Goal: Contribute content: Contribute content

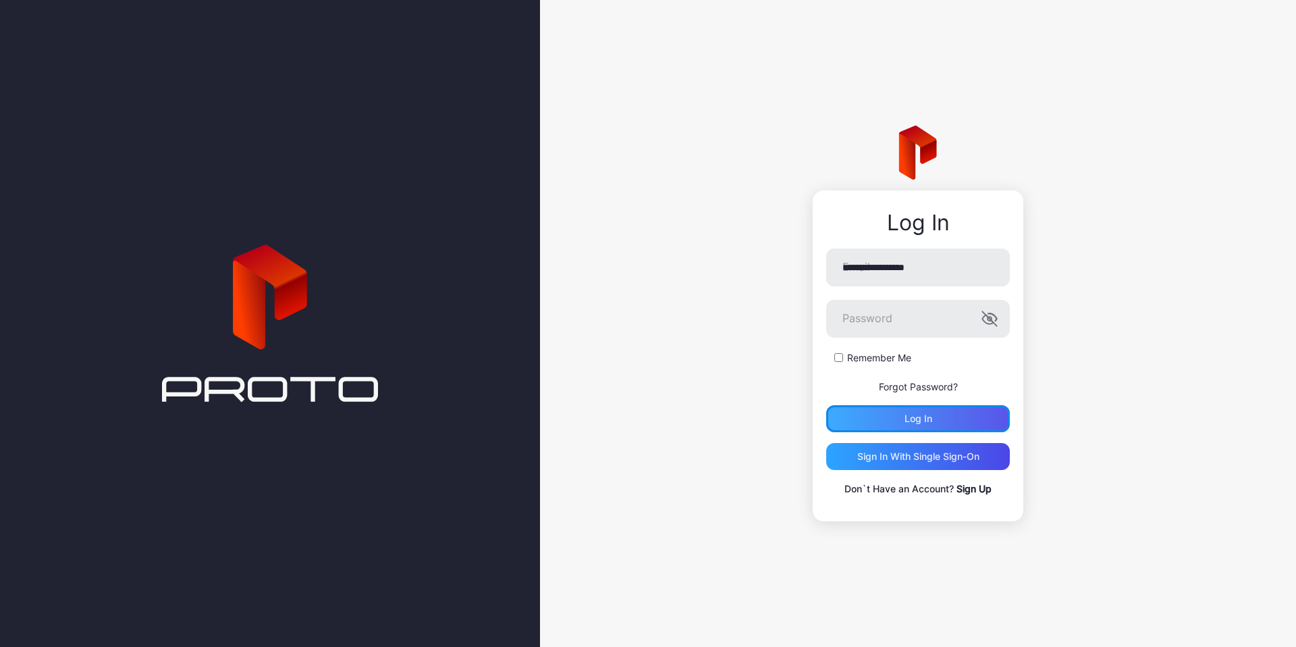
click at [927, 419] on div "Log in" at bounding box center [919, 418] width 28 height 11
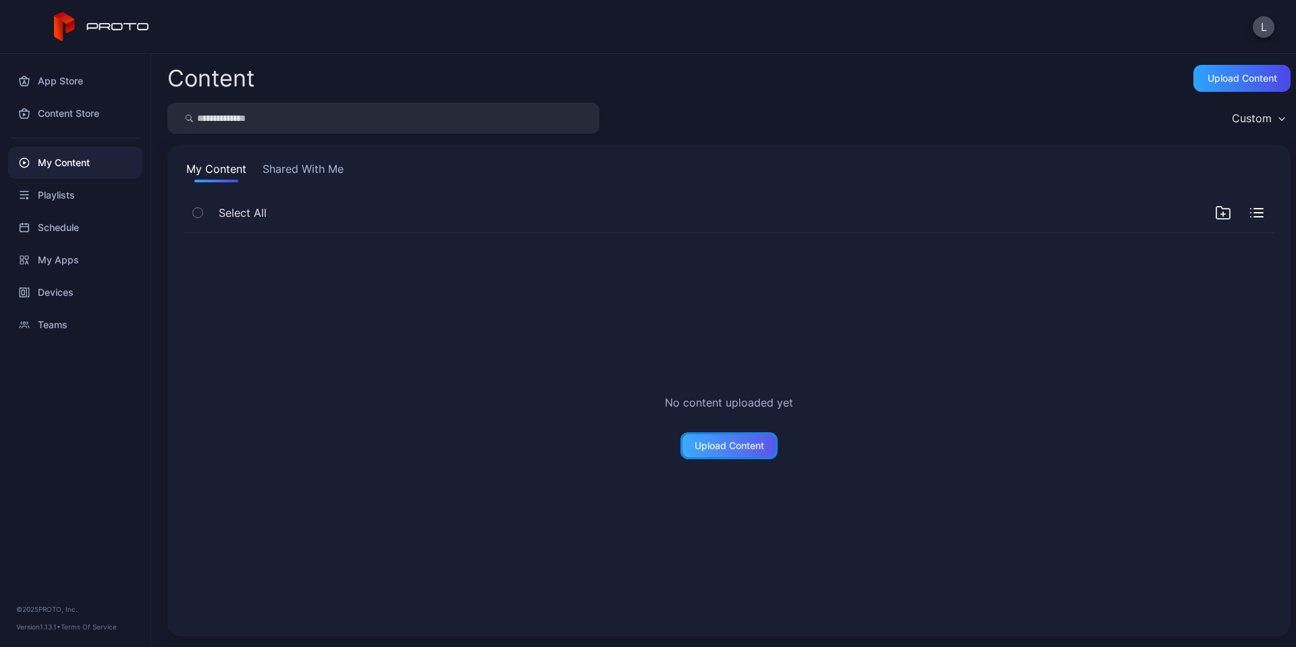
click at [716, 445] on div "Upload Content" at bounding box center [730, 445] width 70 height 11
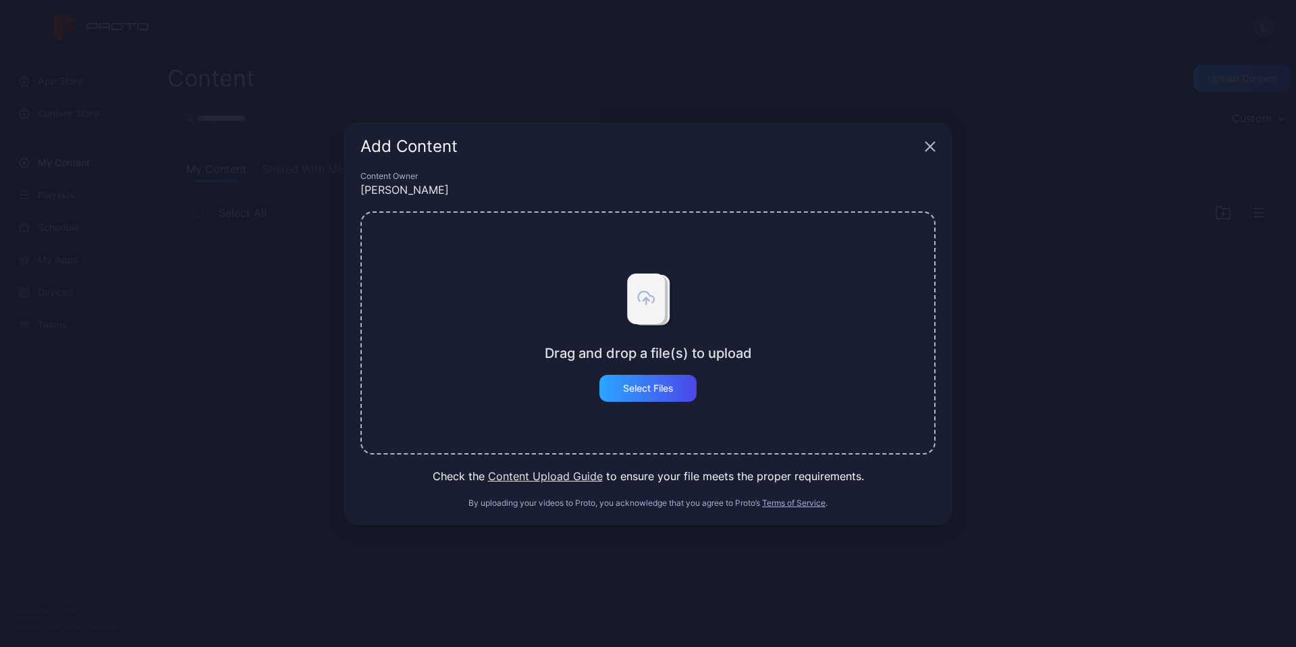
click at [931, 148] on icon "button" at bounding box center [930, 146] width 9 height 9
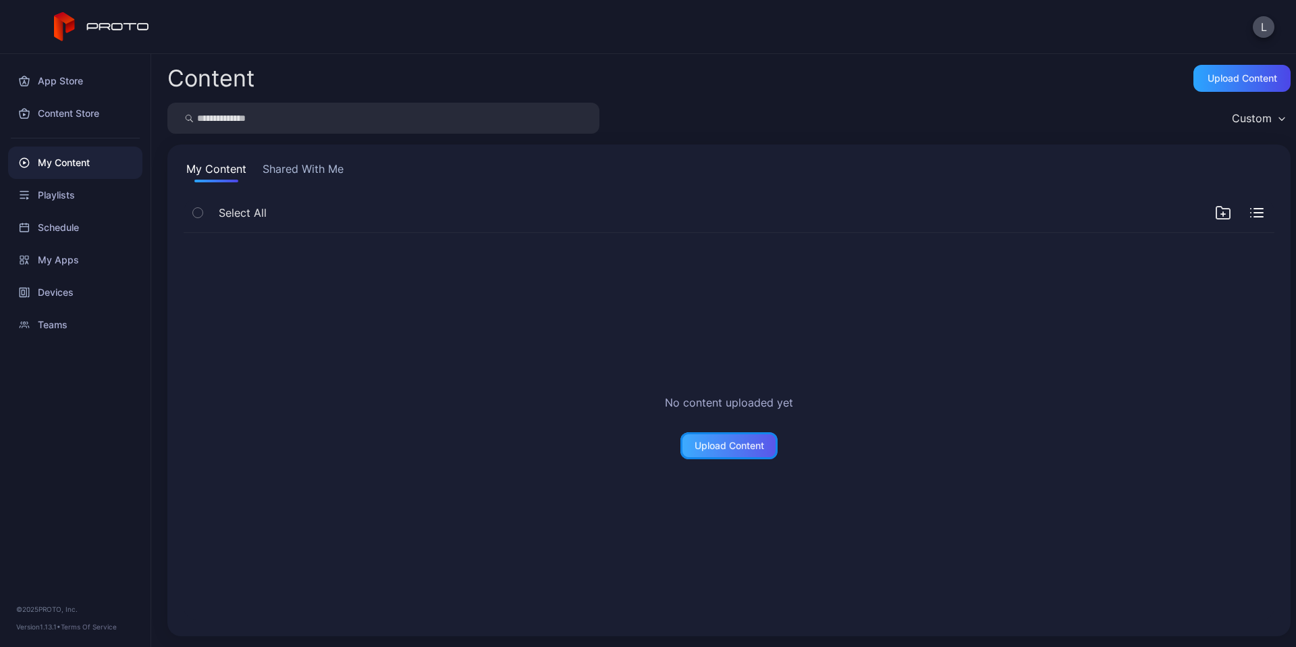
click at [719, 448] on div "Upload Content" at bounding box center [730, 445] width 70 height 11
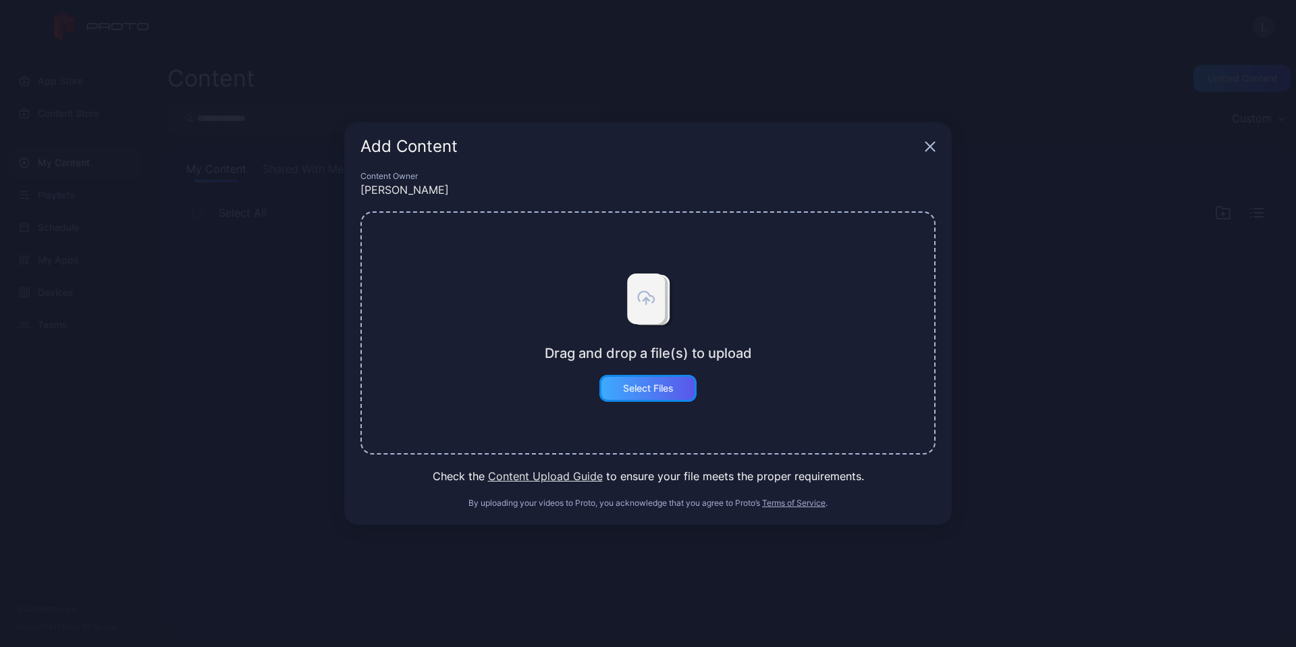
click at [644, 386] on div "Select Files" at bounding box center [648, 388] width 51 height 11
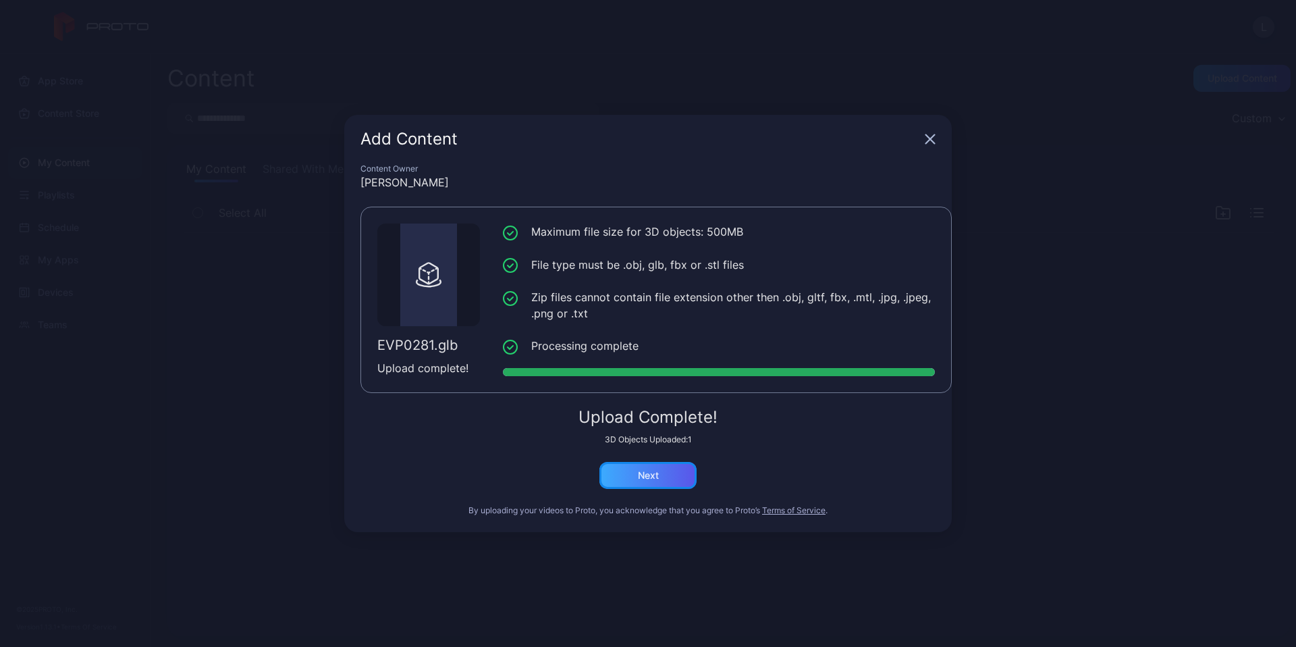
click at [671, 479] on div "Next" at bounding box center [647, 475] width 97 height 27
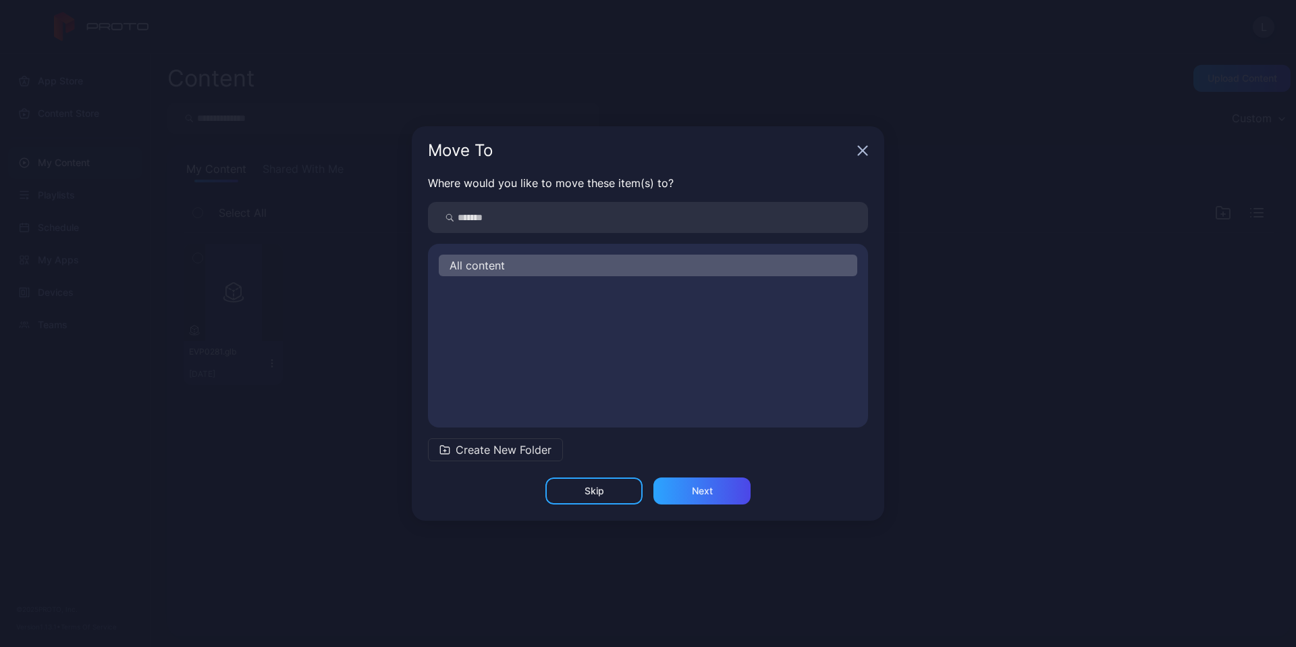
click at [503, 207] on input "search" at bounding box center [648, 217] width 440 height 31
click at [512, 448] on span "Create New Folder" at bounding box center [504, 450] width 96 height 16
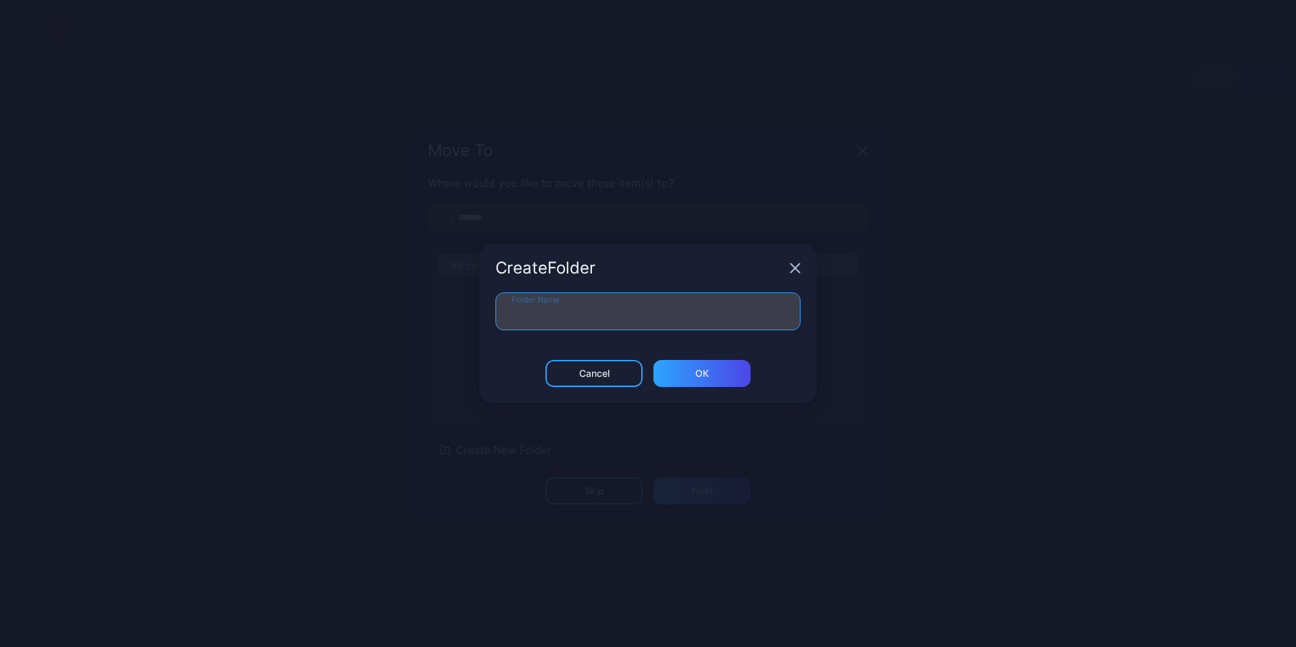
click at [539, 319] on input "Folder Name" at bounding box center [648, 311] width 305 height 38
type input "*******"
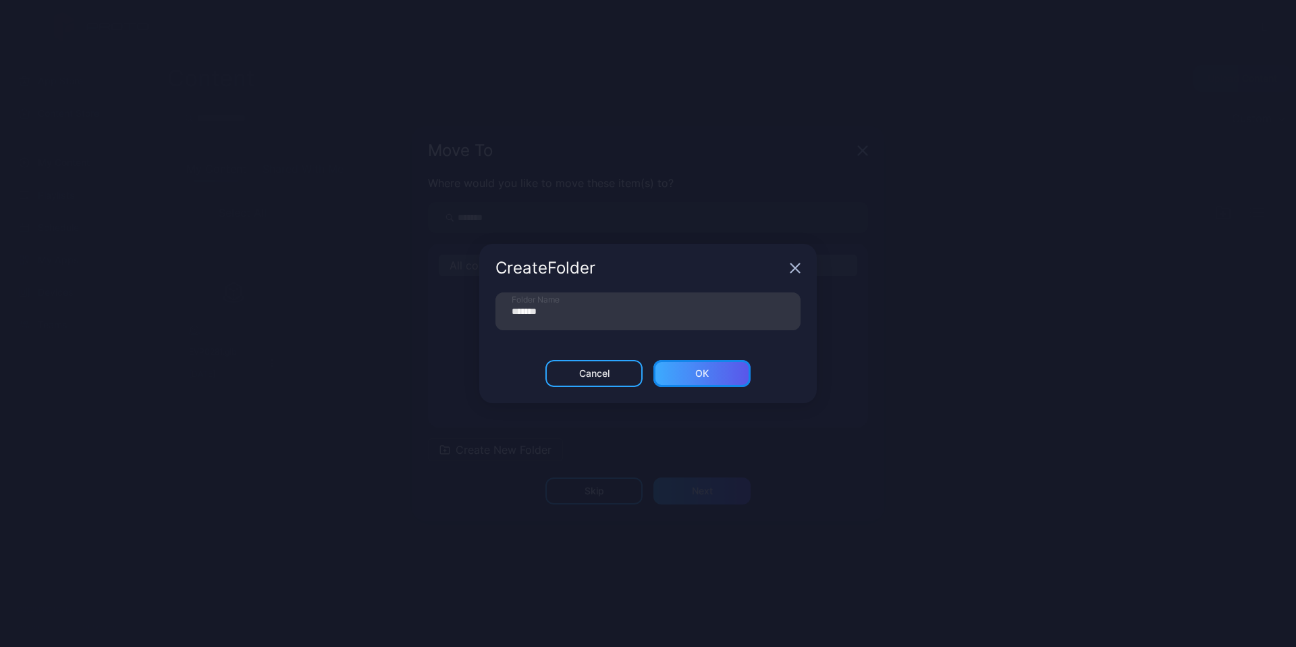
click at [714, 365] on div "ОК" at bounding box center [702, 373] width 97 height 27
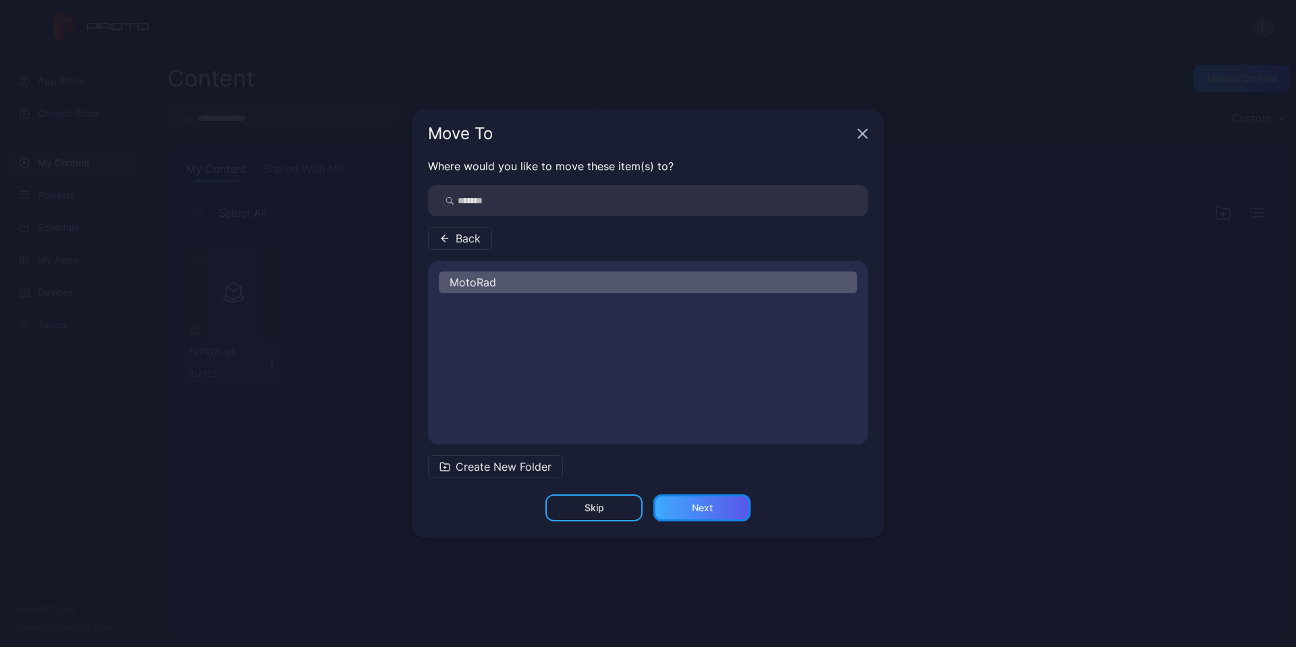
click at [687, 518] on div "Next" at bounding box center [702, 507] width 97 height 27
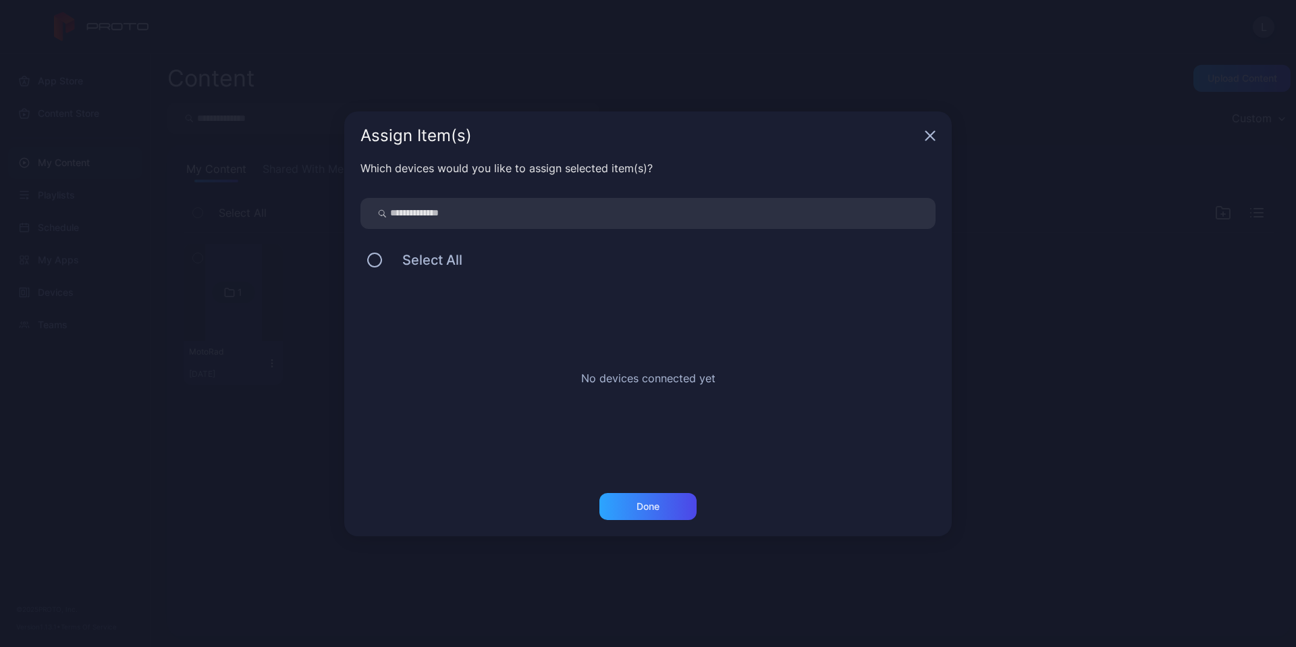
click at [938, 132] on div "Assign Item(s)" at bounding box center [648, 135] width 608 height 49
click at [926, 136] on icon "button" at bounding box center [930, 135] width 11 height 11
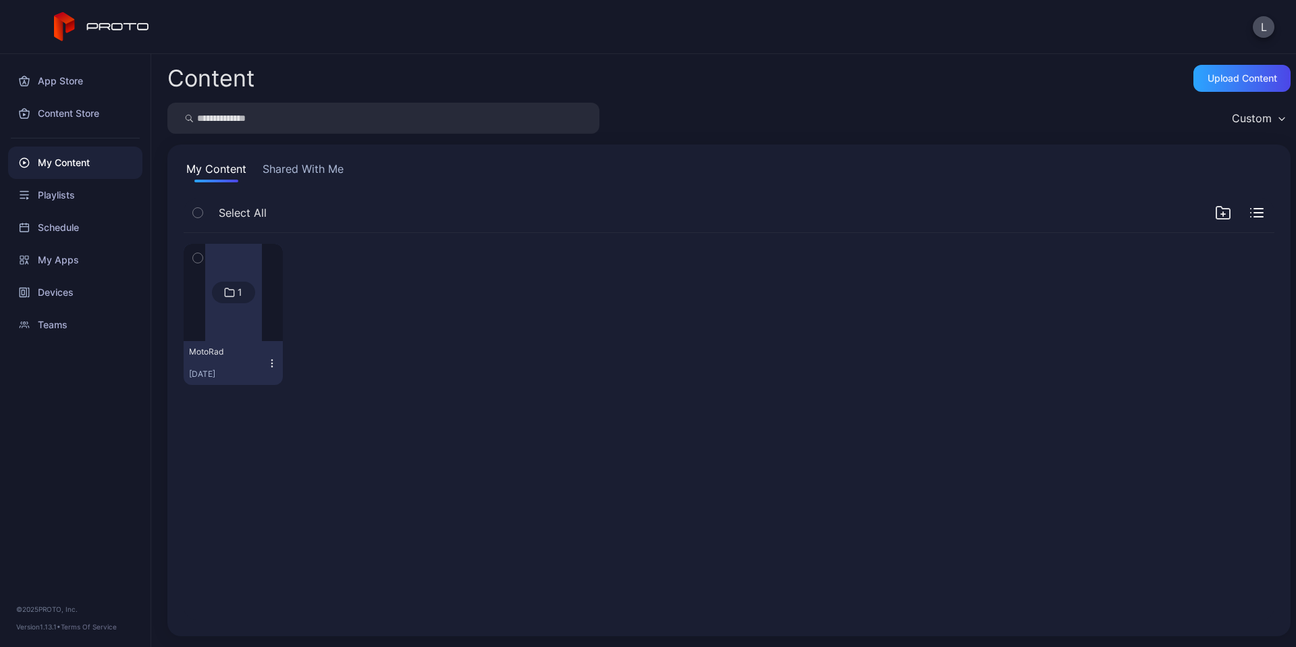
click at [240, 308] on div at bounding box center [233, 292] width 57 height 97
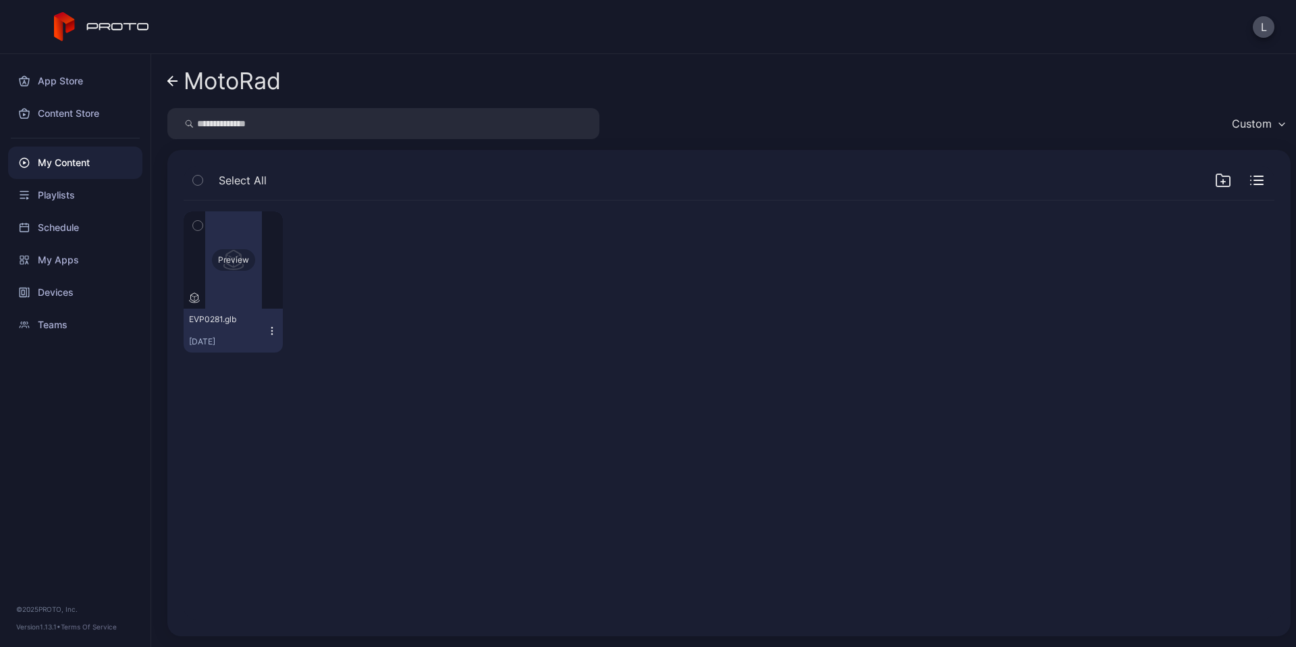
click at [255, 290] on div "Preview" at bounding box center [233, 259] width 99 height 97
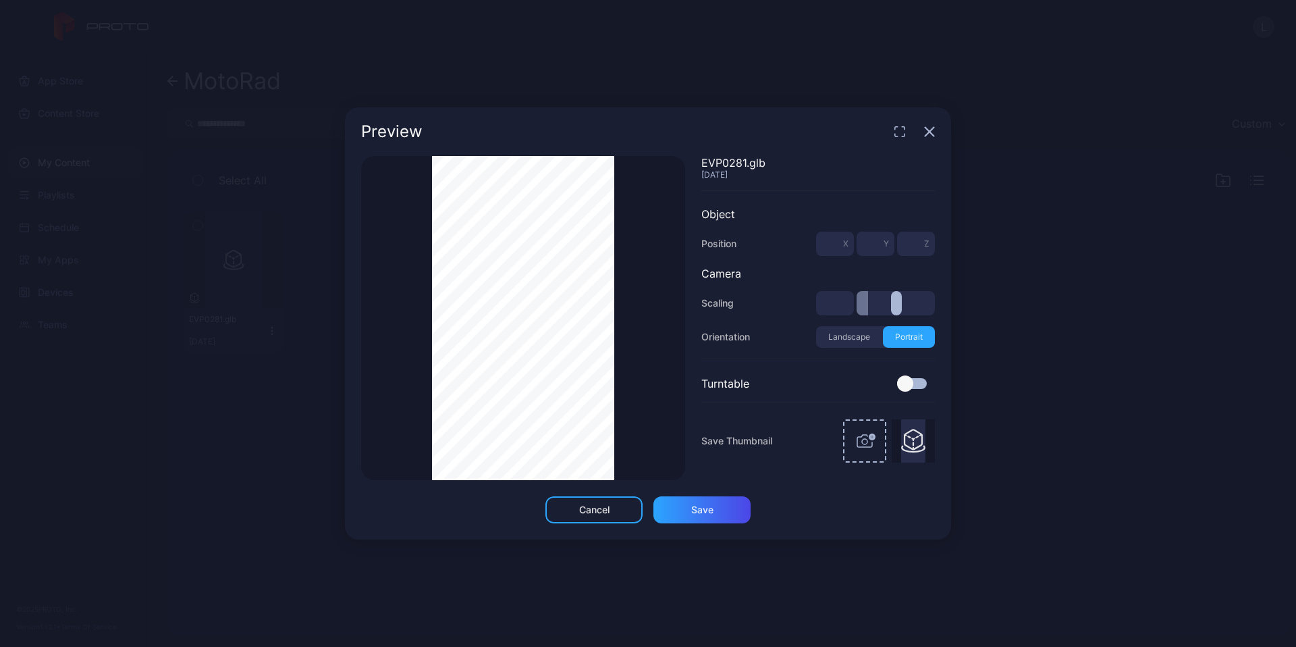
click at [660, 353] on div "Thumbnail Saved" at bounding box center [523, 318] width 324 height 324
click at [597, 506] on div "Cancel" at bounding box center [594, 509] width 30 height 11
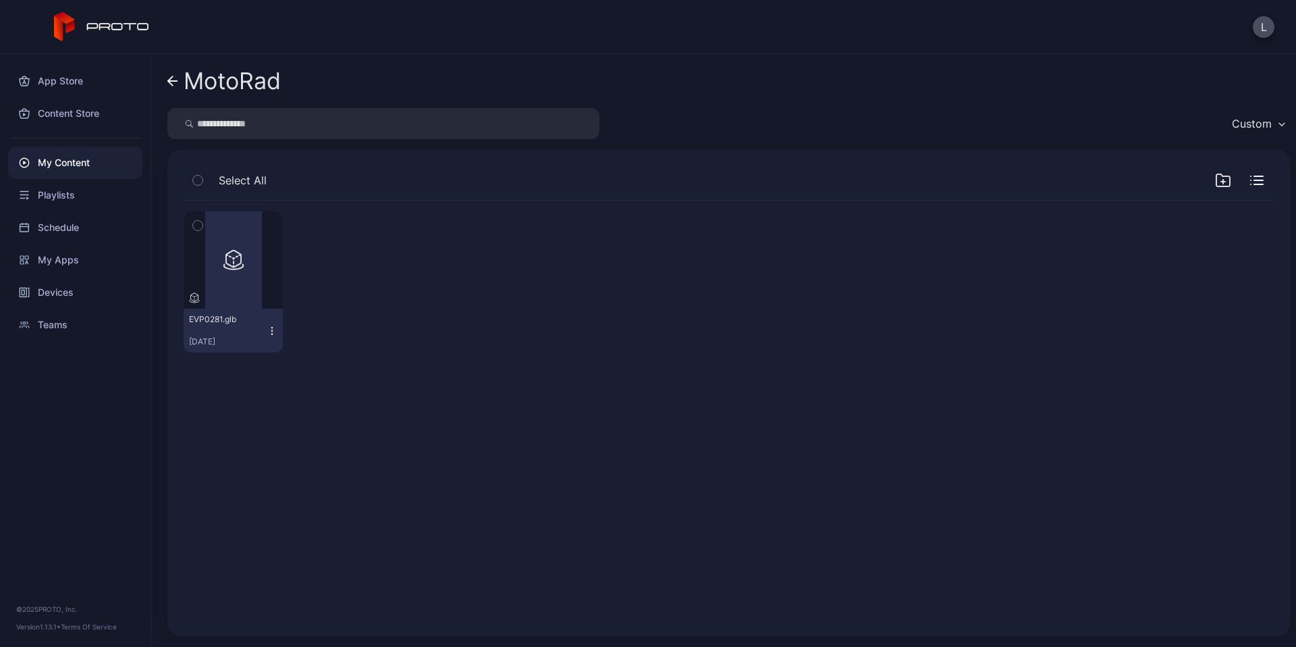
click at [337, 264] on div at bounding box center [343, 281] width 99 height 141
click at [478, 225] on div "Preview EVP0281.glb [DATE]" at bounding box center [729, 282] width 1091 height 163
click at [173, 85] on icon at bounding box center [170, 80] width 5 height 9
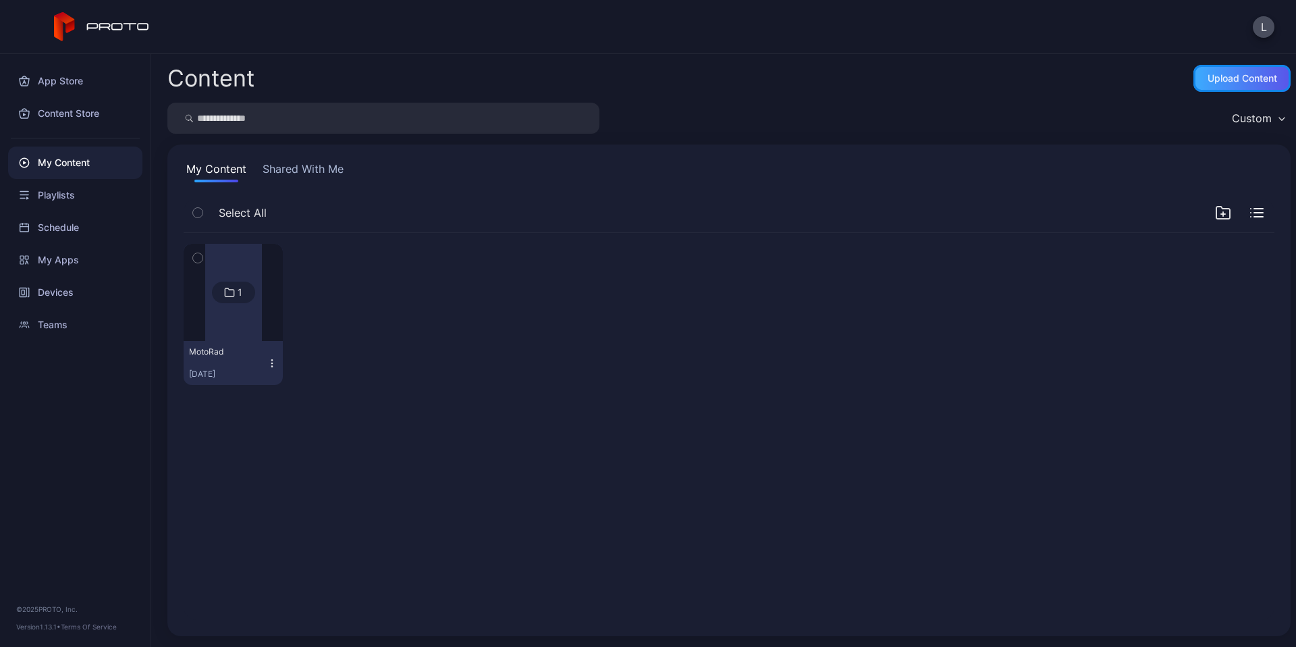
click at [1218, 73] on div "Upload Content" at bounding box center [1243, 78] width 70 height 11
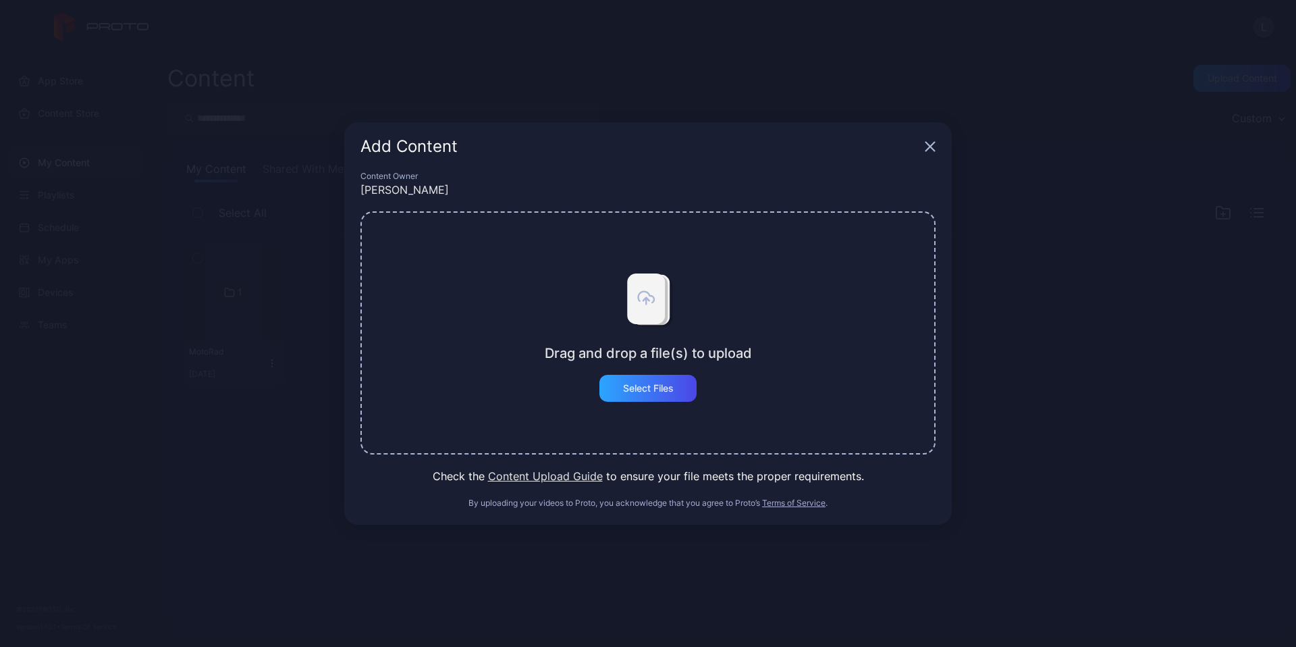
click at [658, 326] on icon at bounding box center [654, 301] width 38 height 51
click at [644, 388] on div "Select Files" at bounding box center [648, 388] width 51 height 11
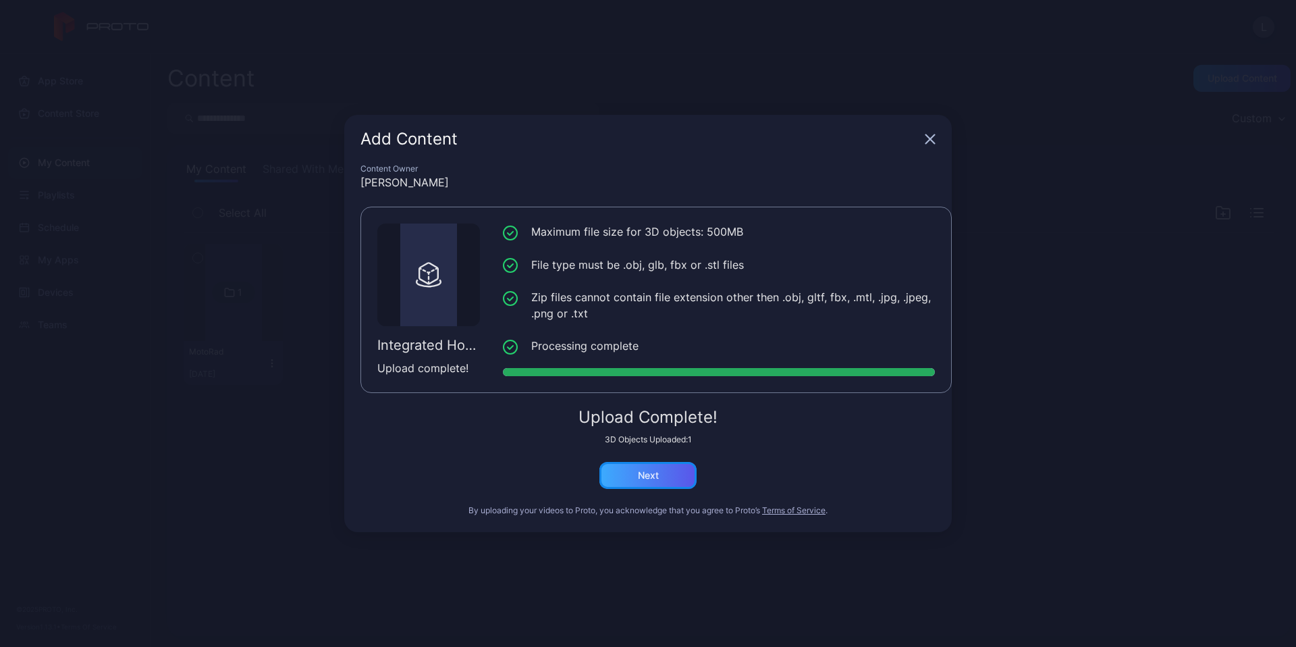
click at [647, 481] on div "Next" at bounding box center [647, 475] width 97 height 27
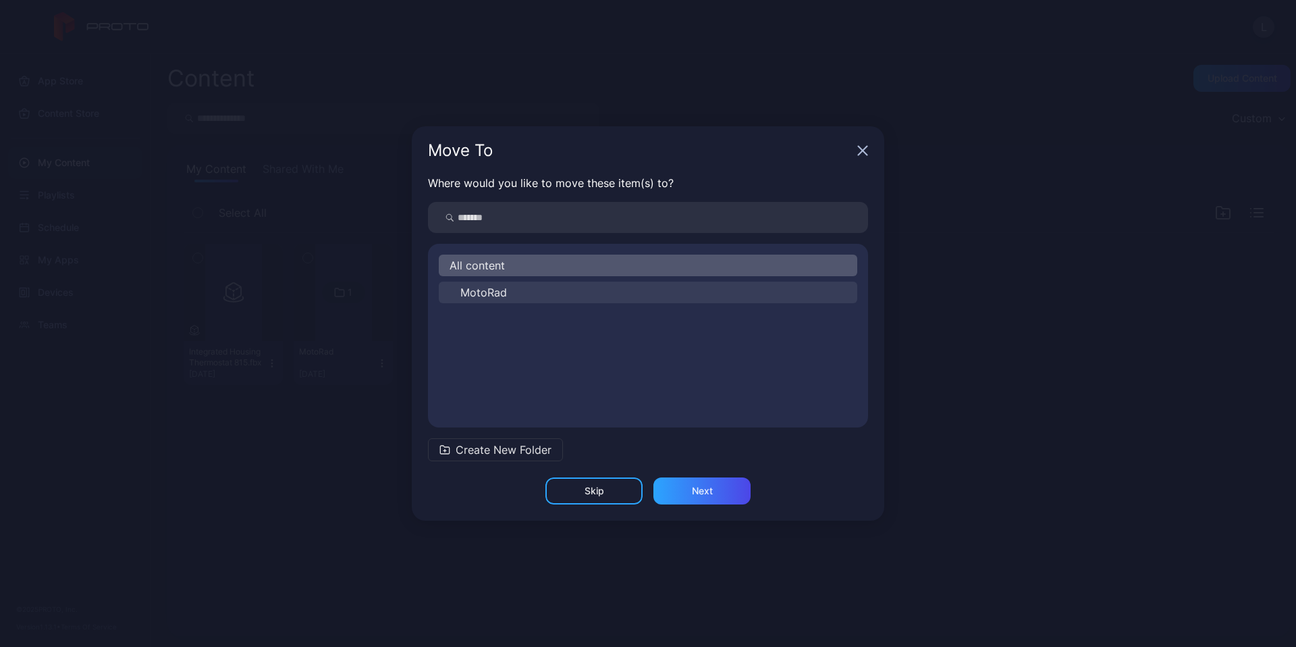
click at [473, 292] on span "MotoRad" at bounding box center [483, 292] width 47 height 16
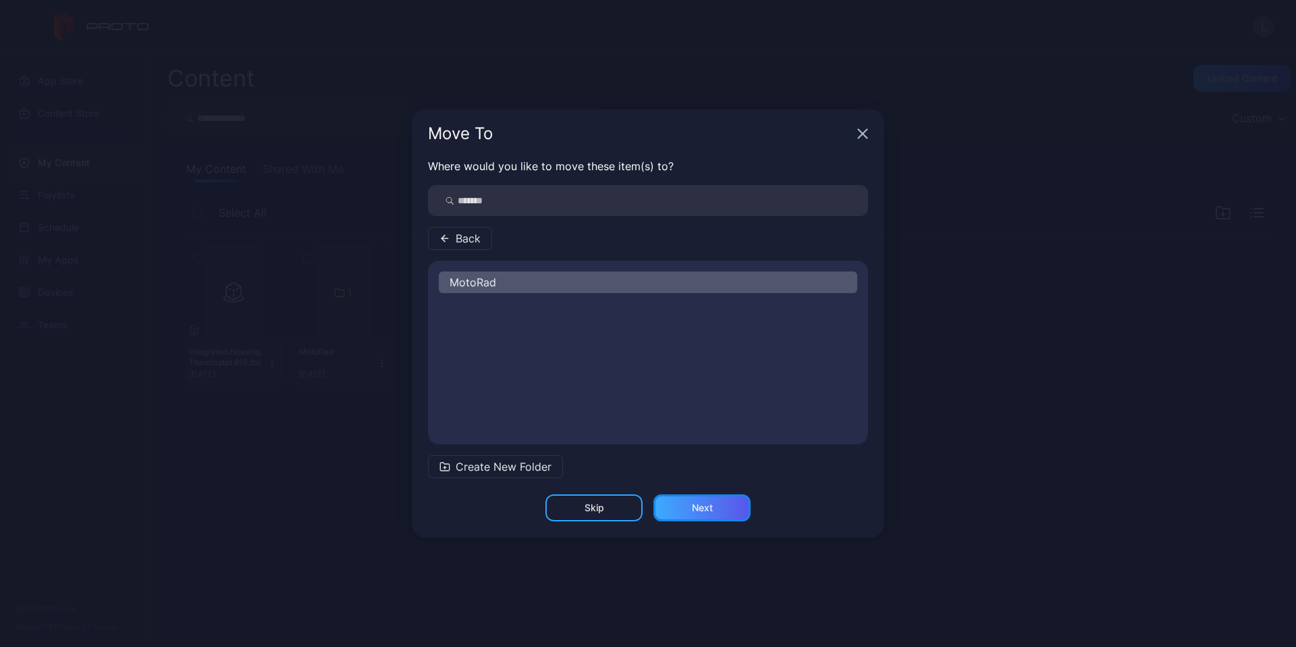
click at [729, 508] on div "Next" at bounding box center [702, 507] width 97 height 27
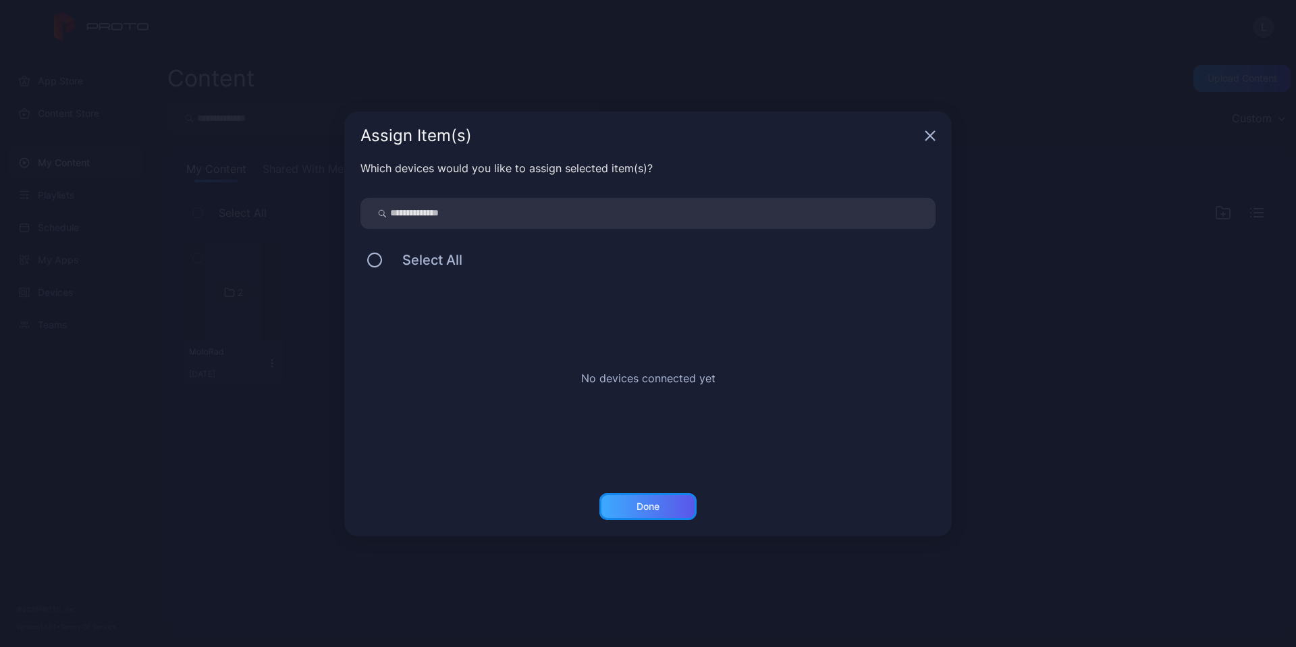
click at [661, 508] on div "Done" at bounding box center [647, 506] width 97 height 27
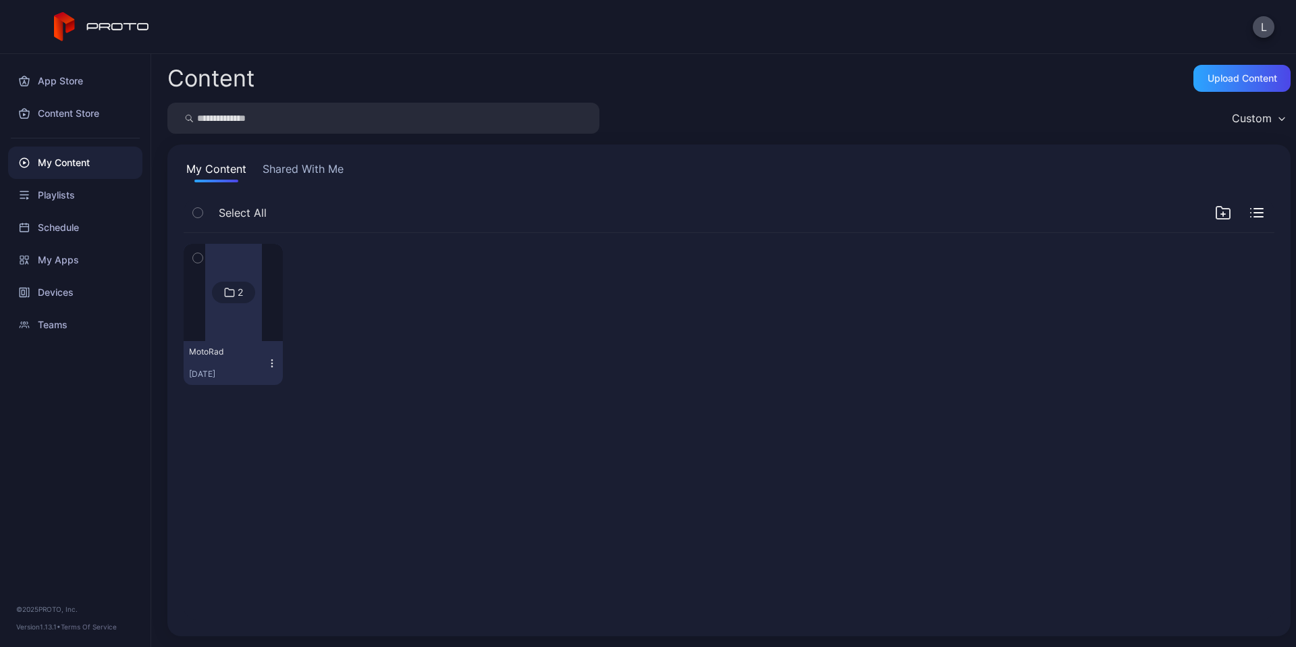
click at [221, 300] on div "2" at bounding box center [233, 293] width 43 height 22
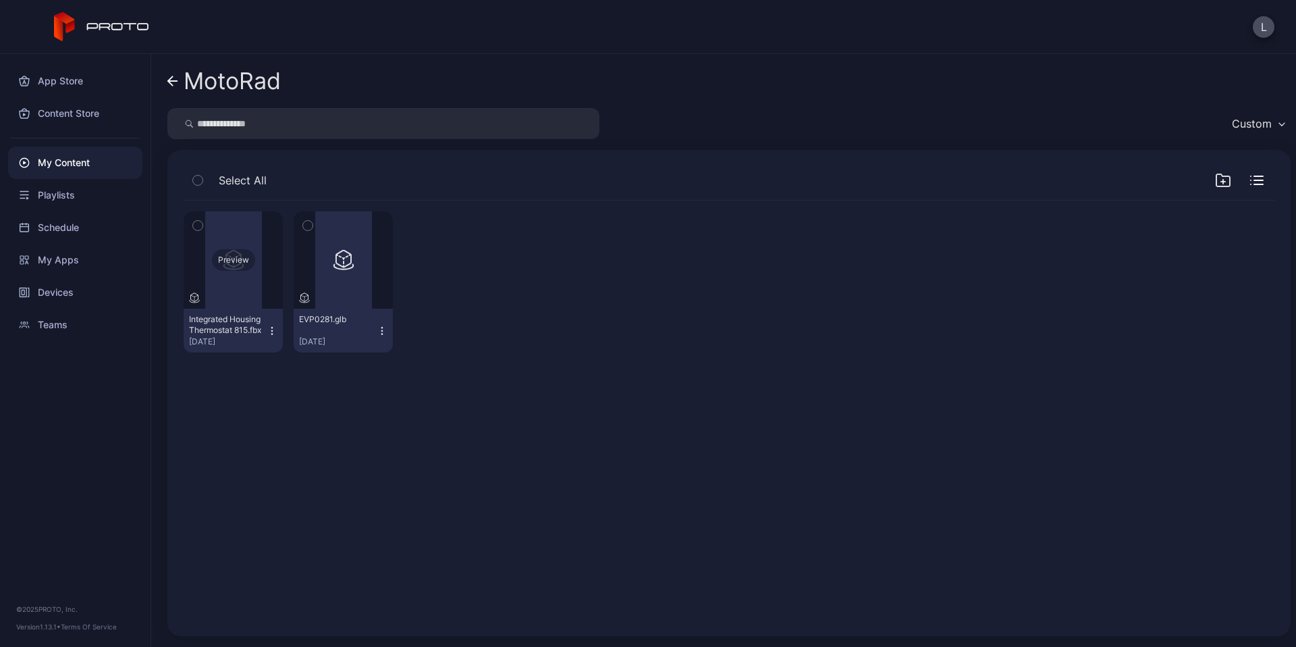
click at [234, 258] on div "Preview" at bounding box center [233, 260] width 43 height 22
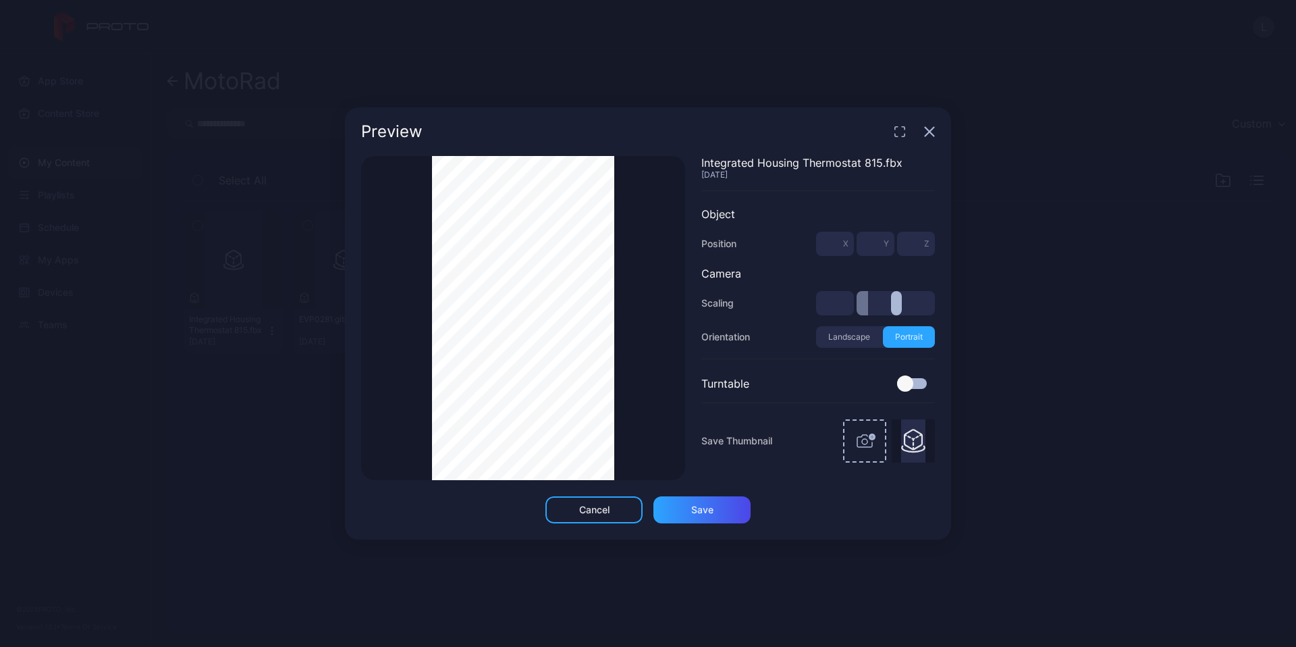
click at [853, 339] on button "Landscape" at bounding box center [849, 337] width 67 height 22
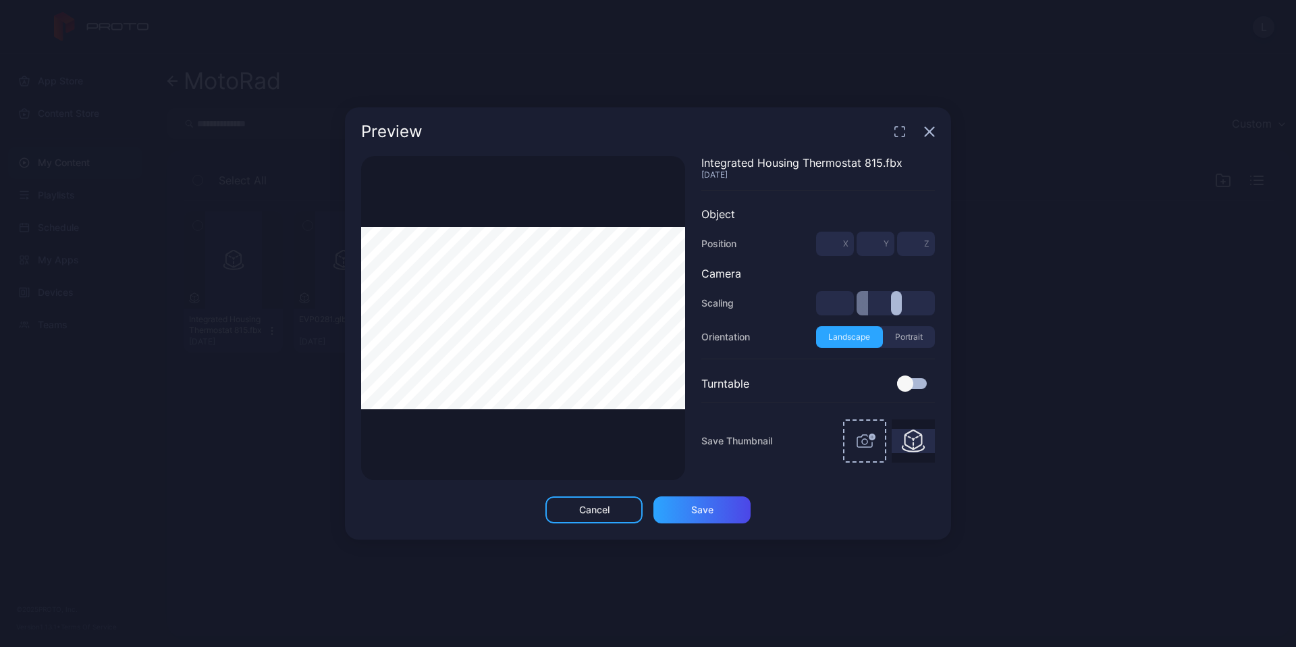
click at [903, 338] on button "Portrait" at bounding box center [909, 337] width 53 height 22
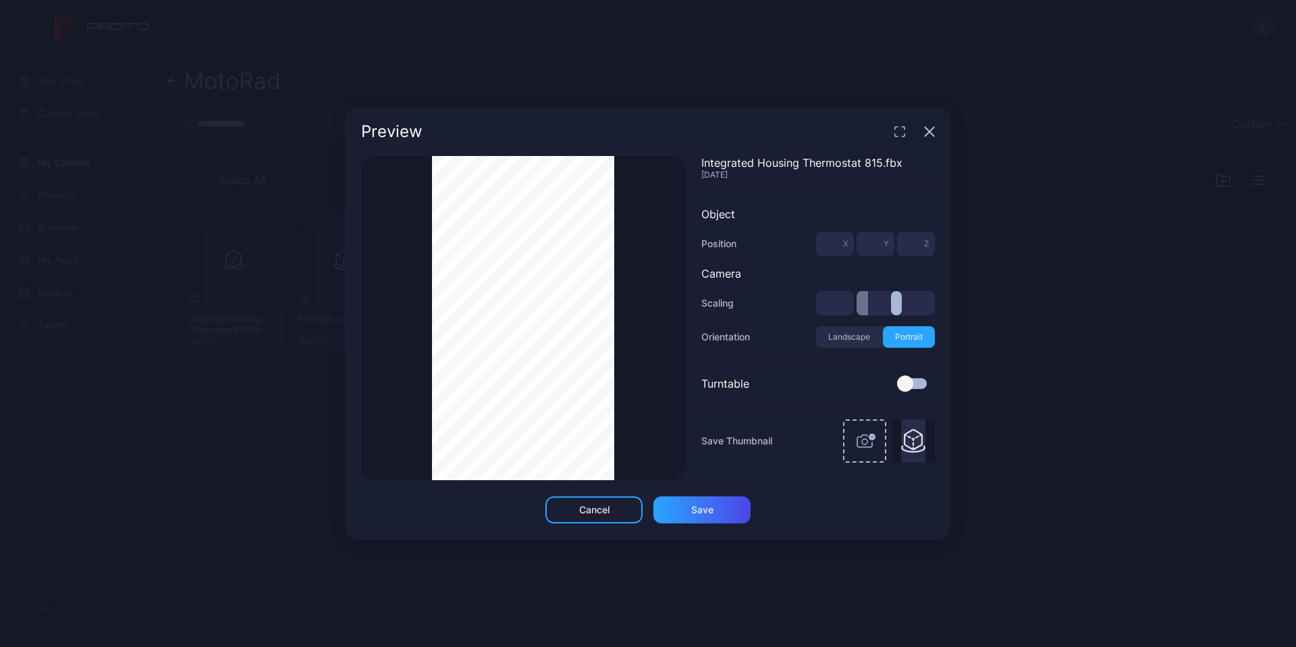
click at [618, 319] on div "Thumbnail Saved" at bounding box center [523, 318] width 324 height 324
click at [647, 324] on div "Thumbnail Saved" at bounding box center [523, 318] width 324 height 324
click at [705, 327] on div "Thumbnail Saved Integrated Housing Thermostat 815.fbx [DATE] Object Position * …" at bounding box center [648, 318] width 574 height 324
click at [708, 307] on div "Thumbnail Saved Integrated Housing Thermostat 815.fbx [DATE] Object Position * …" at bounding box center [648, 318] width 574 height 324
click at [715, 187] on div "Thumbnail Saved Integrated Housing Thermostat 815.fbx [DATE] Object Position * …" at bounding box center [648, 318] width 574 height 324
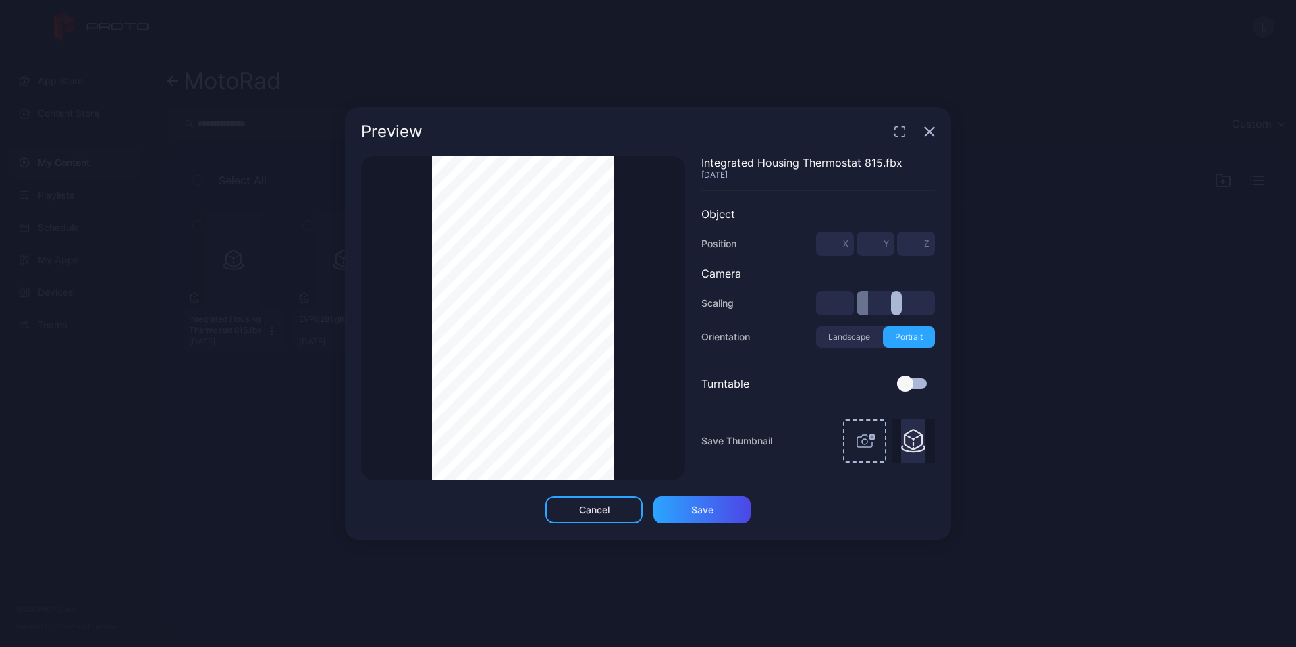
click at [670, 327] on div "Thumbnail Saved" at bounding box center [523, 318] width 324 height 324
click at [608, 510] on div "Cancel" at bounding box center [594, 509] width 30 height 11
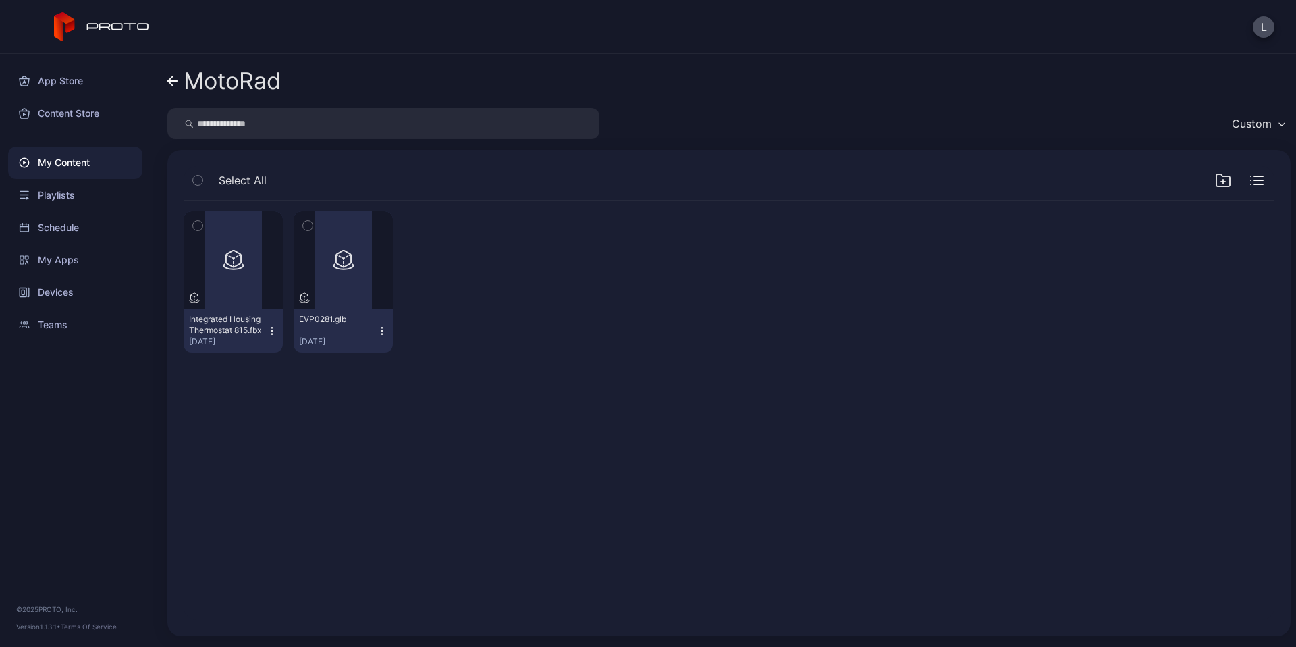
click at [176, 82] on icon at bounding box center [172, 81] width 11 height 11
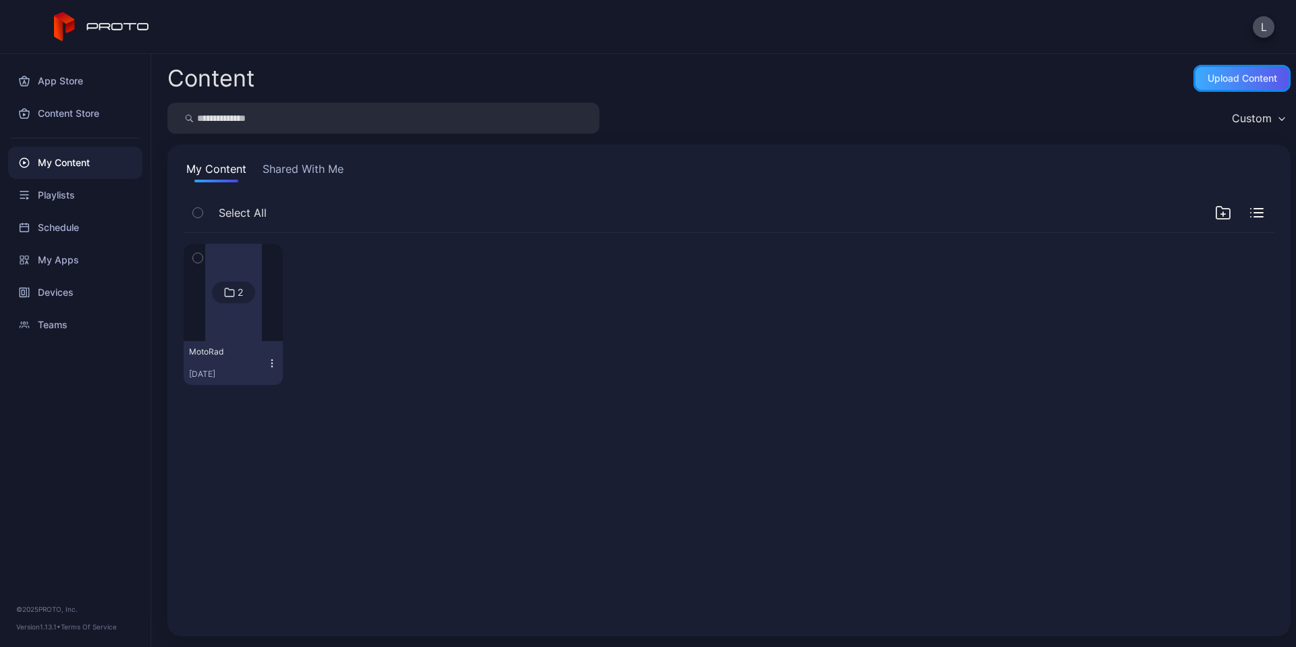
click at [1208, 80] on div "Upload Content" at bounding box center [1243, 78] width 70 height 11
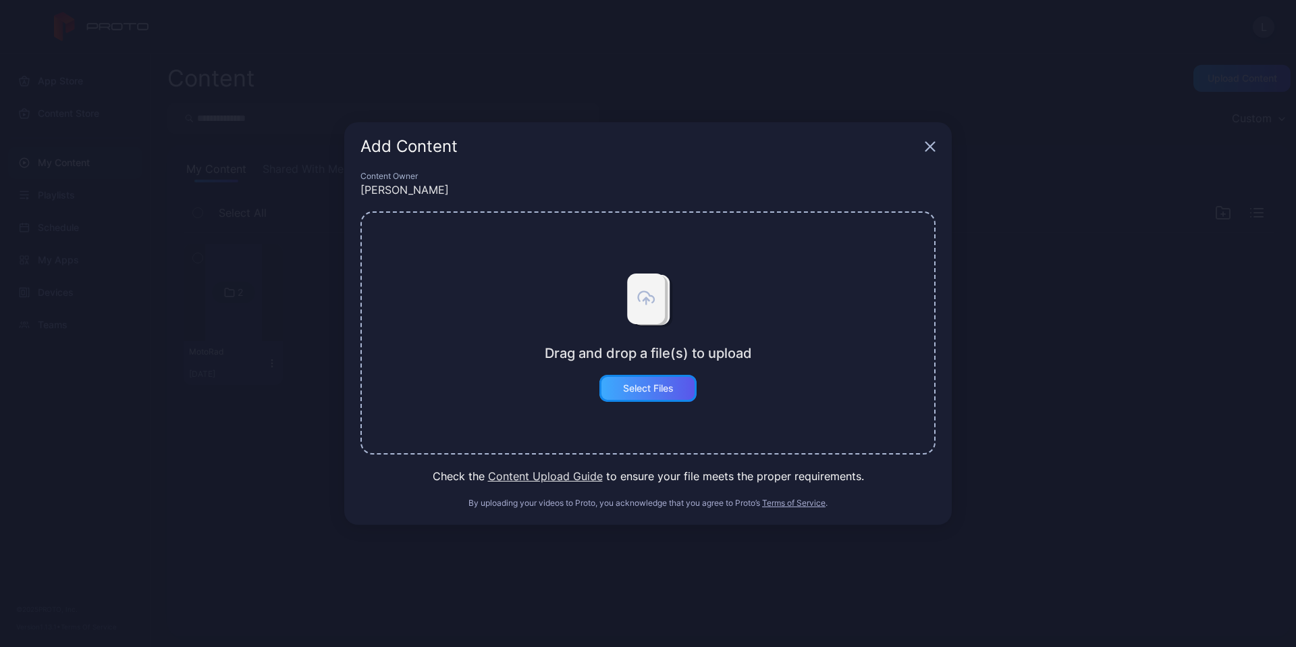
click at [659, 388] on div "Select Files" at bounding box center [648, 388] width 51 height 11
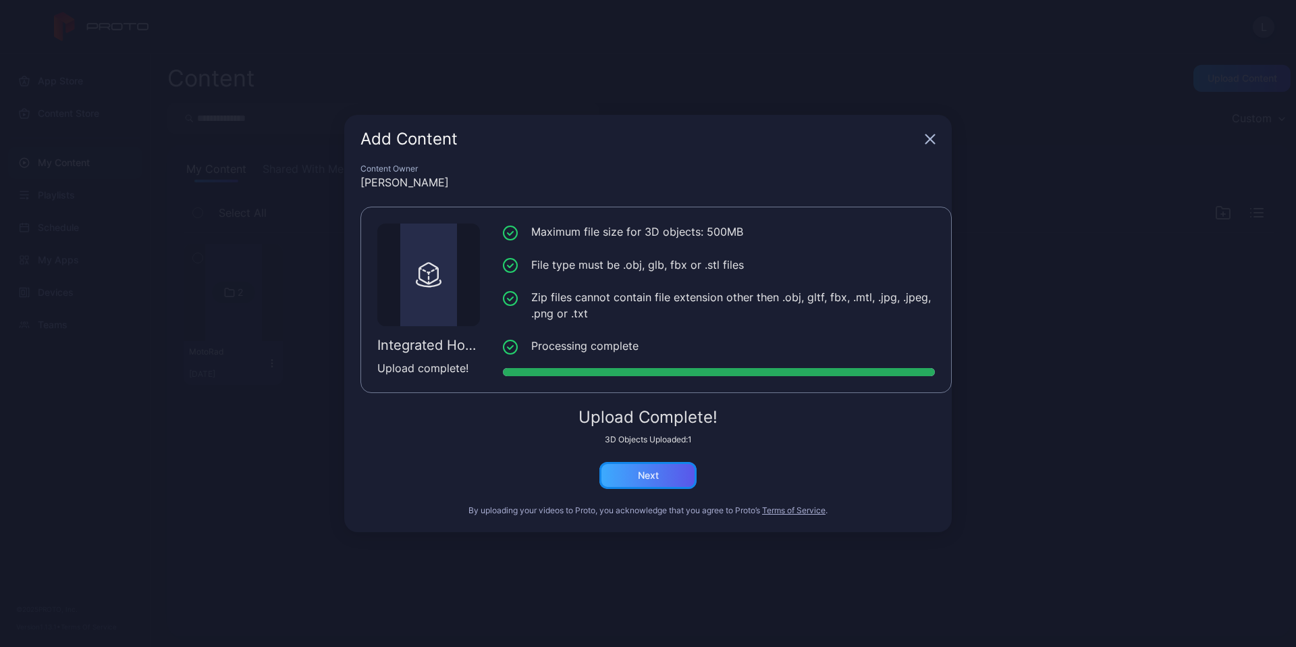
click at [658, 479] on div "Next" at bounding box center [648, 475] width 21 height 11
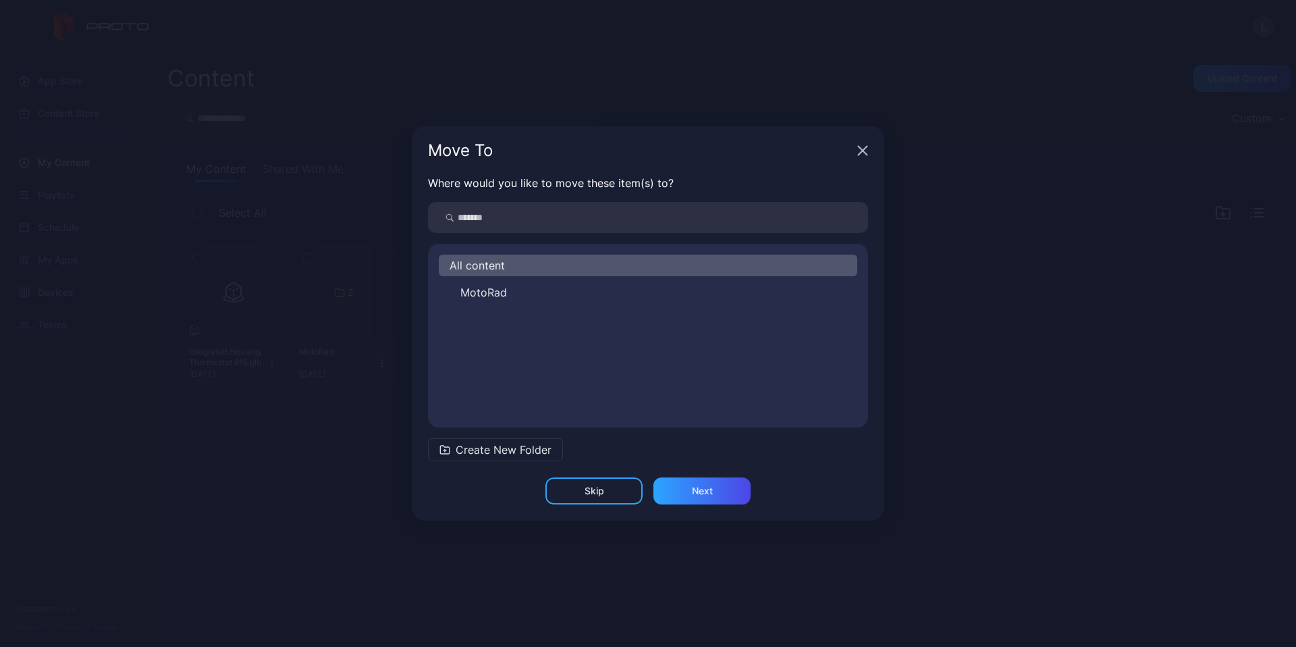
click at [516, 294] on button "MotoRad" at bounding box center [648, 293] width 419 height 22
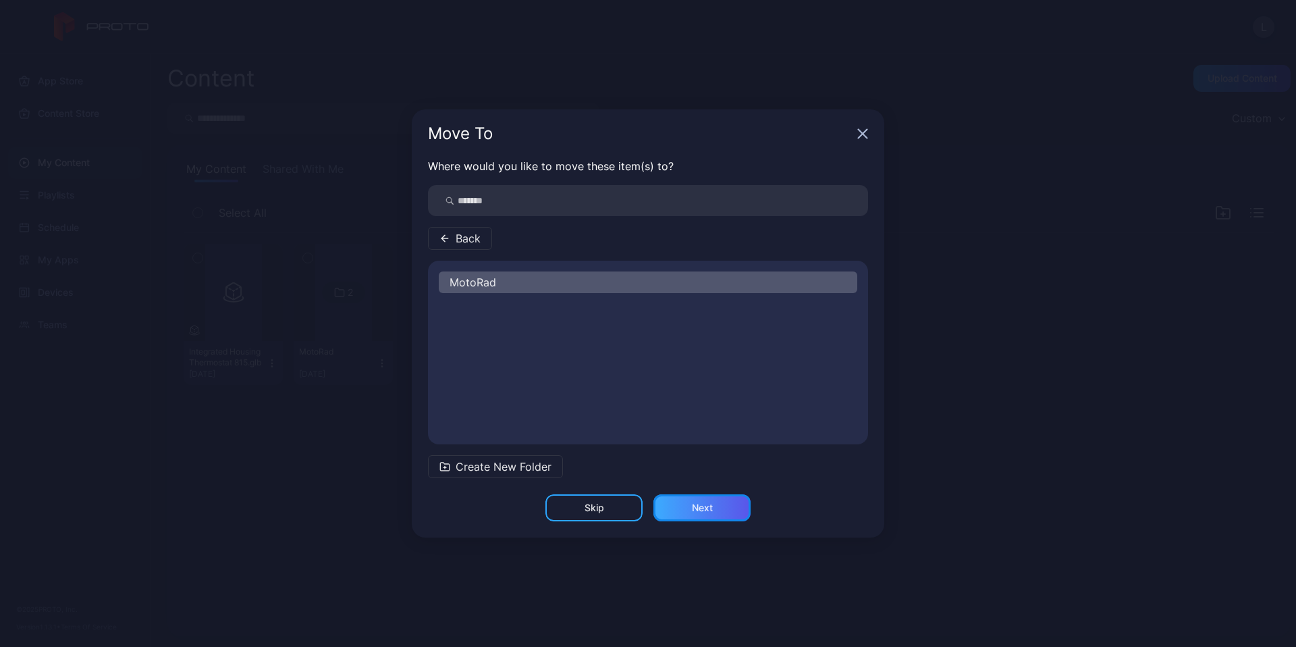
click at [699, 510] on div "Next" at bounding box center [702, 507] width 21 height 11
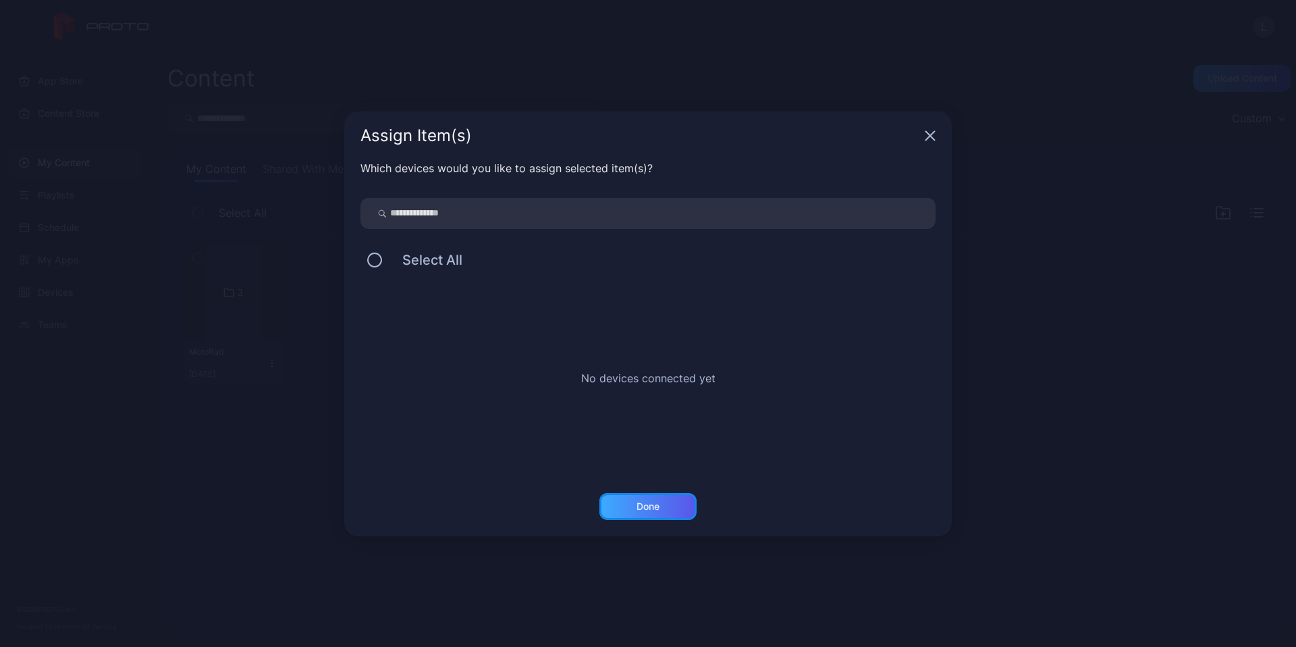
click at [652, 509] on div "Done" at bounding box center [648, 506] width 23 height 11
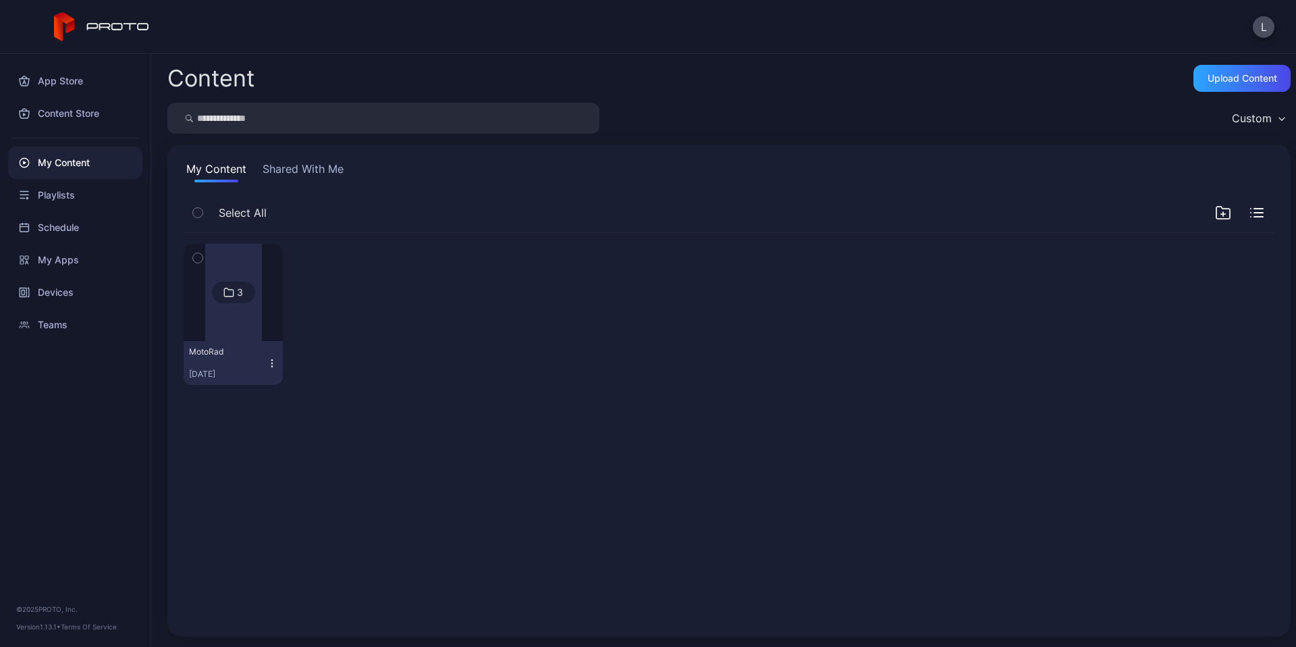
click at [261, 290] on div at bounding box center [233, 292] width 97 height 97
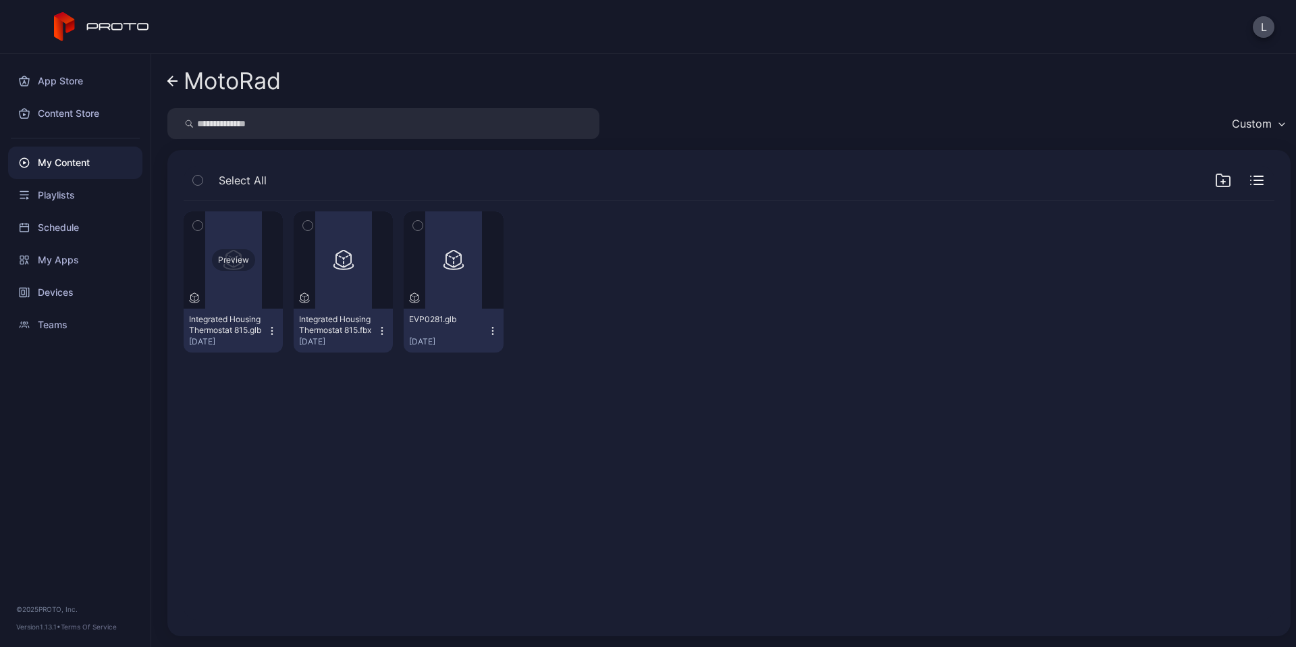
click at [242, 263] on div "Preview" at bounding box center [233, 260] width 43 height 22
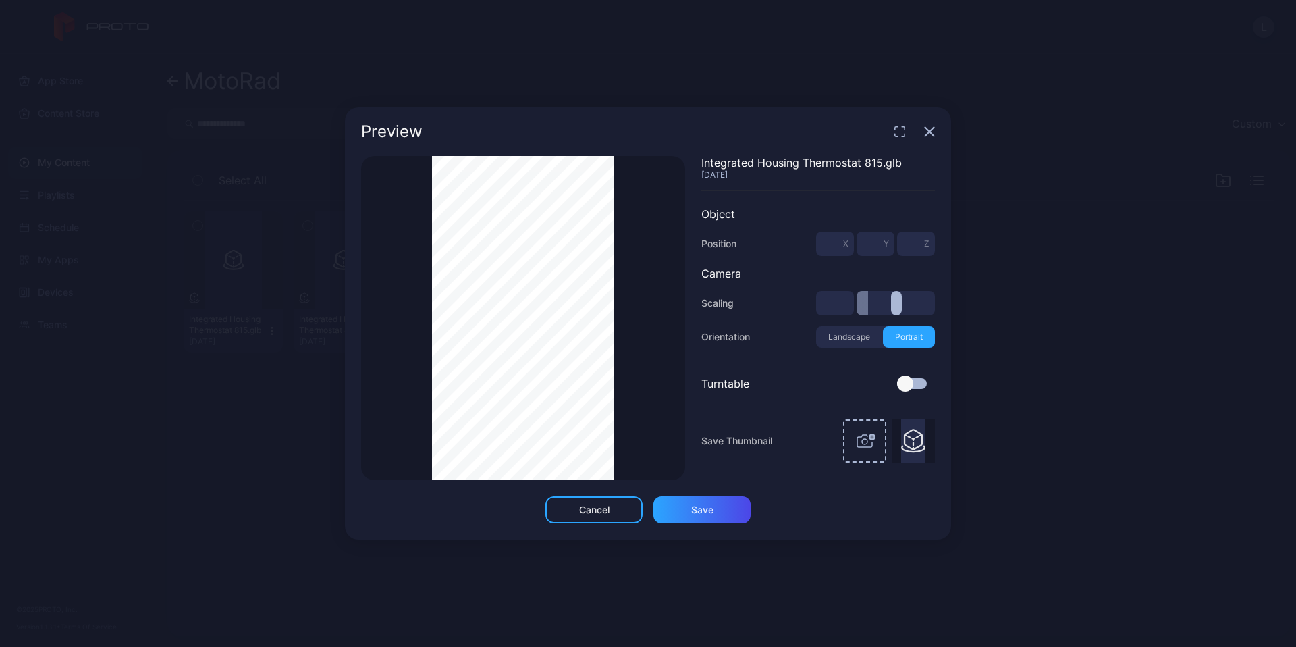
click at [647, 302] on div "Thumbnail Saved" at bounding box center [523, 318] width 324 height 324
click at [932, 130] on icon "button" at bounding box center [930, 132] width 9 height 9
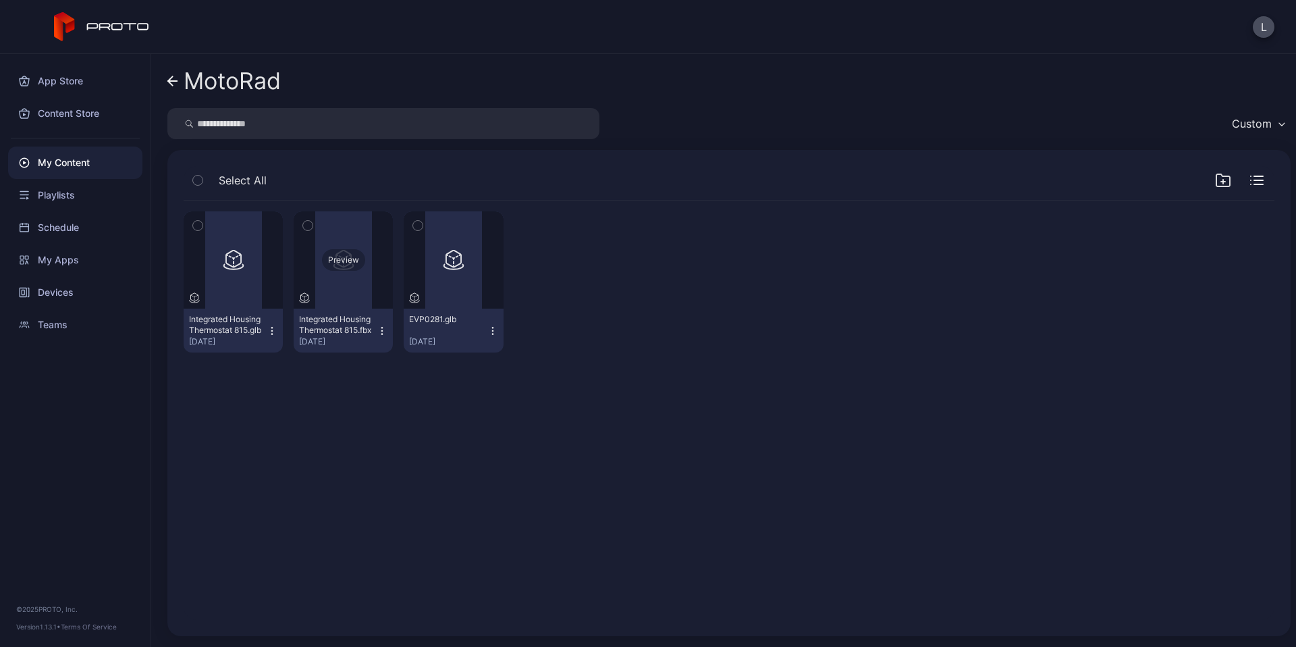
click at [346, 292] on div "Preview" at bounding box center [343, 259] width 99 height 97
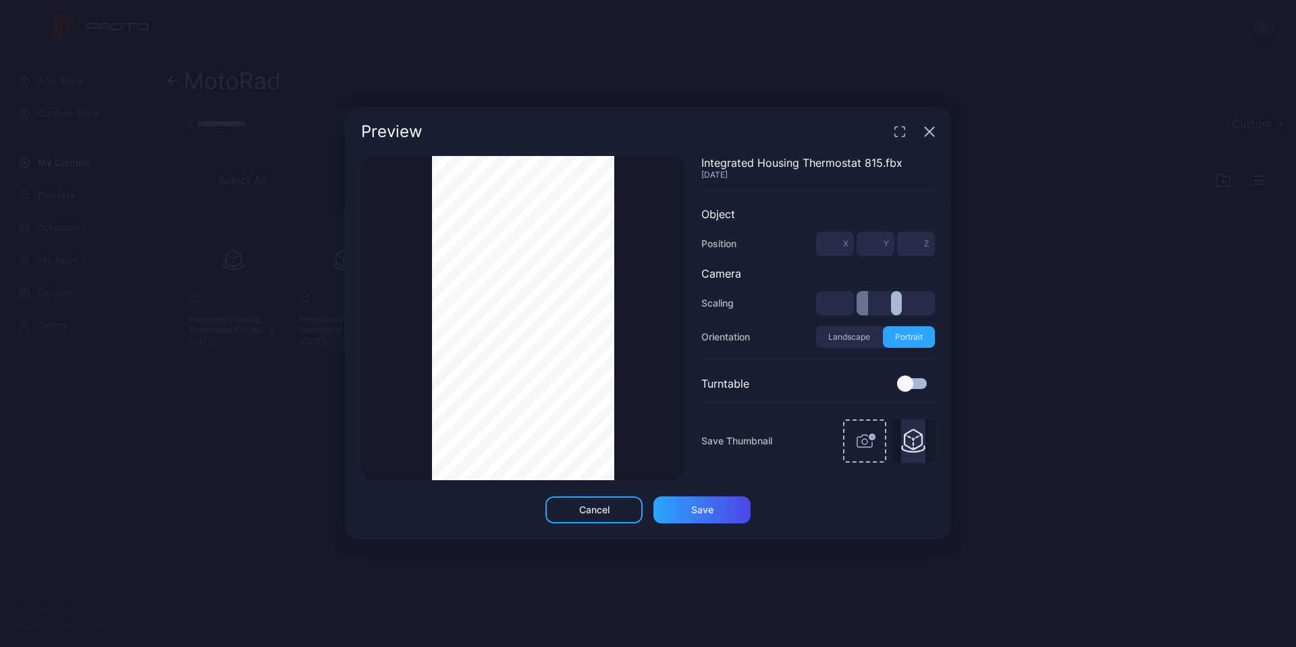
click at [720, 292] on div "Thumbnail Saved Integrated Housing Thermostat 815.fbx [DATE] Object Position * …" at bounding box center [648, 318] width 574 height 324
drag, startPoint x: 743, startPoint y: 290, endPoint x: 826, endPoint y: 294, distance: 82.4
click at [813, 293] on div "Scaling *" at bounding box center [818, 303] width 234 height 24
